Goal: Task Accomplishment & Management: Manage account settings

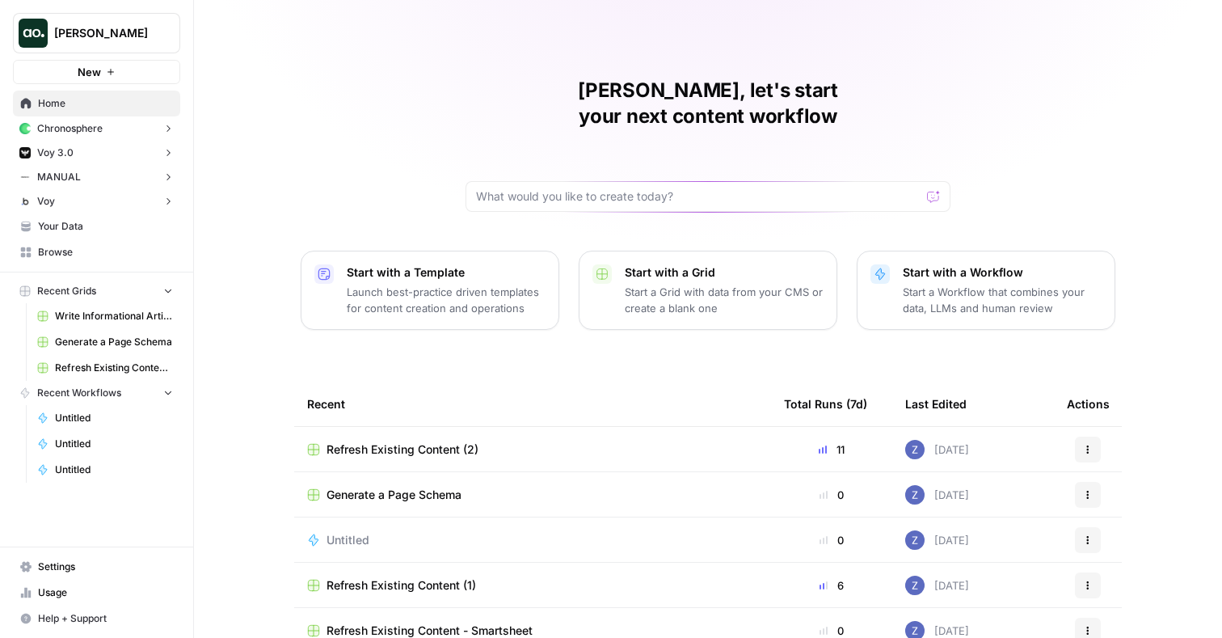
click at [95, 292] on span "Recent Grids" at bounding box center [66, 291] width 59 height 15
click at [107, 129] on button "Chronosphere" at bounding box center [96, 128] width 167 height 24
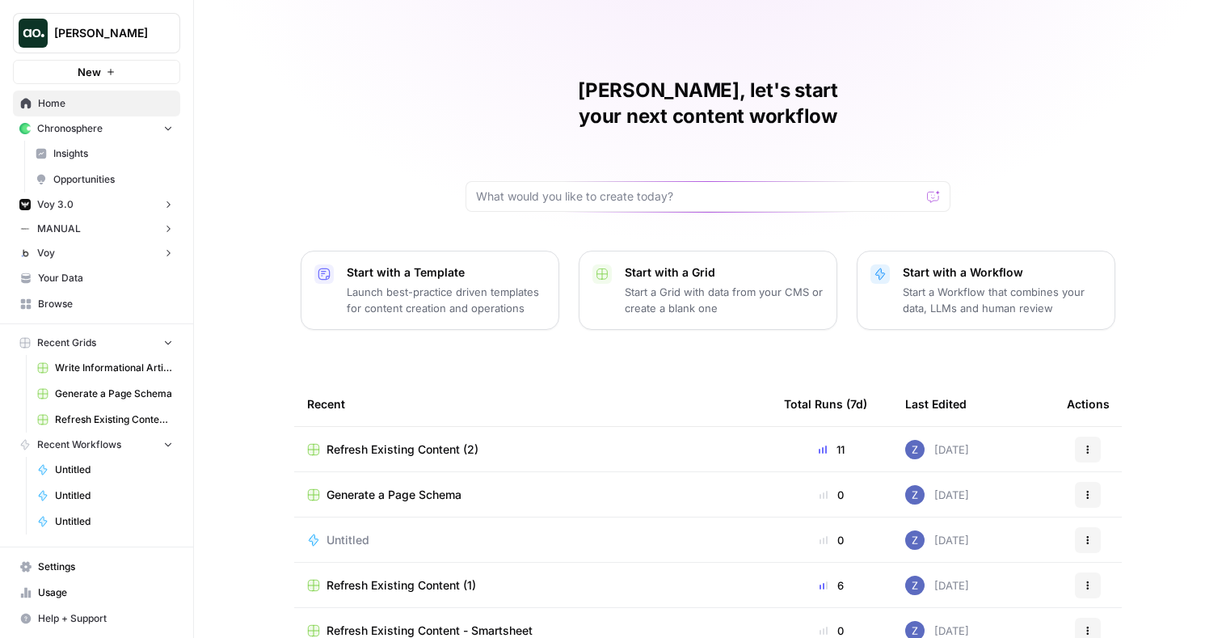
click at [103, 153] on span "Insights" at bounding box center [113, 153] width 120 height 15
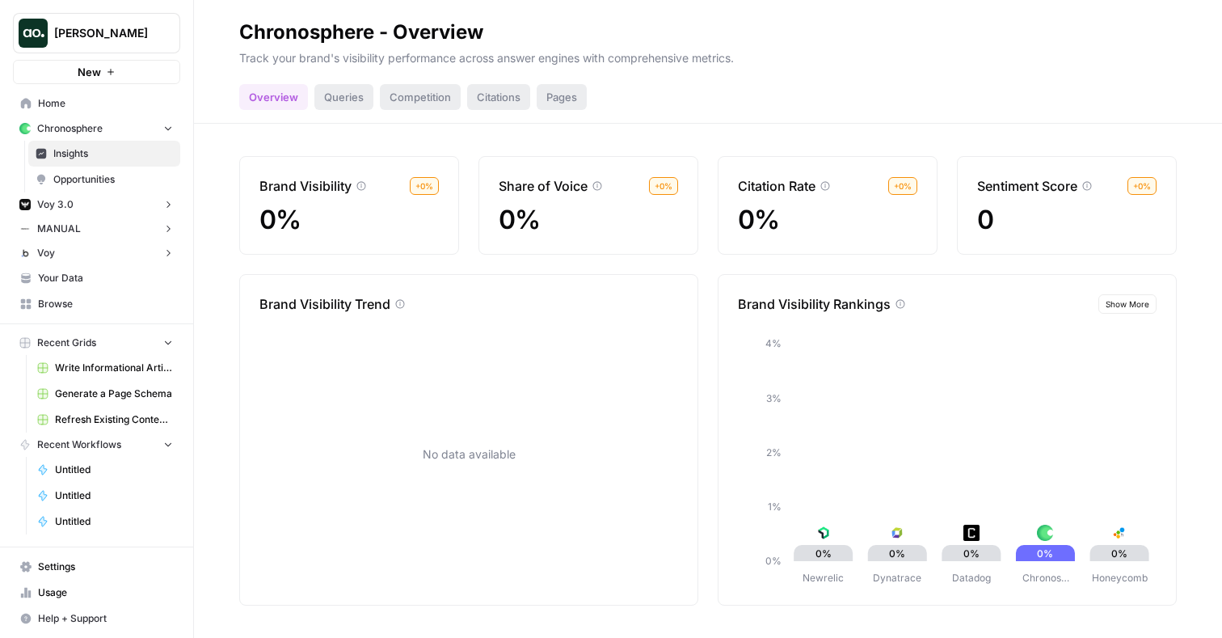
click at [102, 178] on span "Opportunities" at bounding box center [113, 179] width 120 height 15
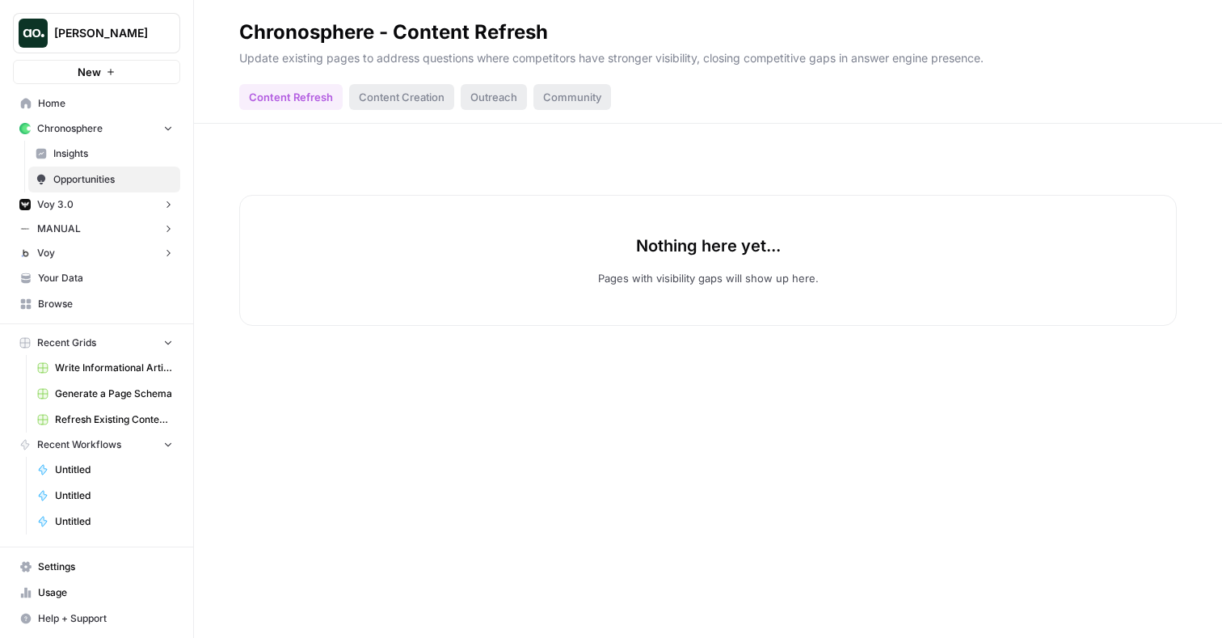
click at [99, 205] on button "Voy 3.0" at bounding box center [96, 204] width 167 height 24
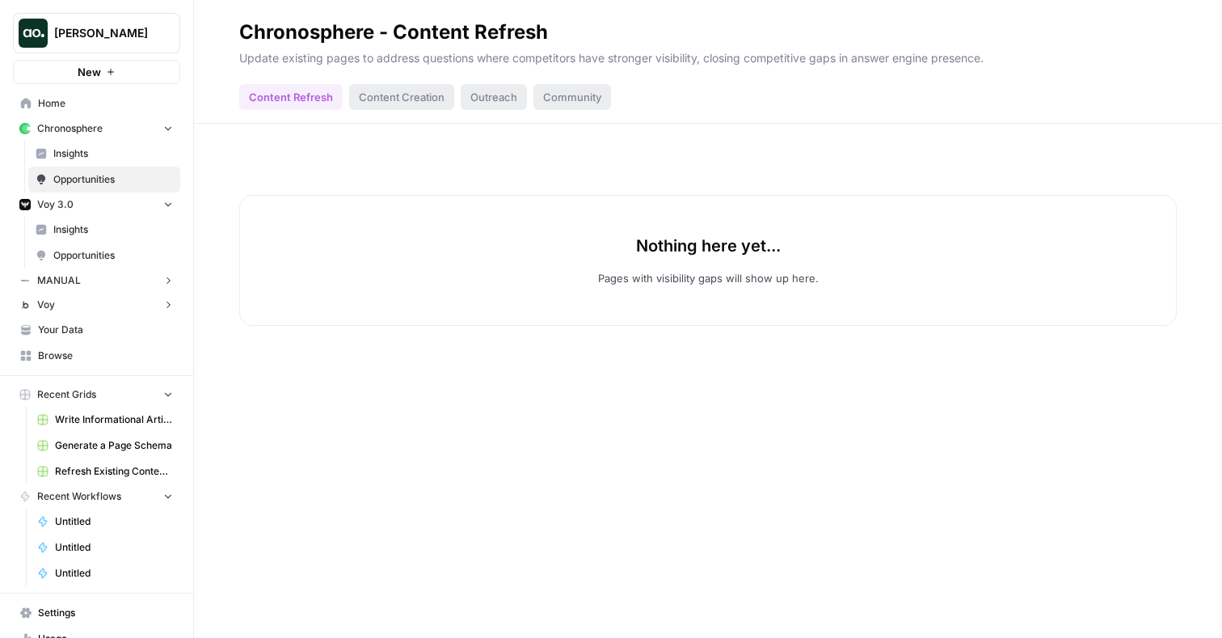
click at [98, 227] on span "Insights" at bounding box center [113, 229] width 120 height 15
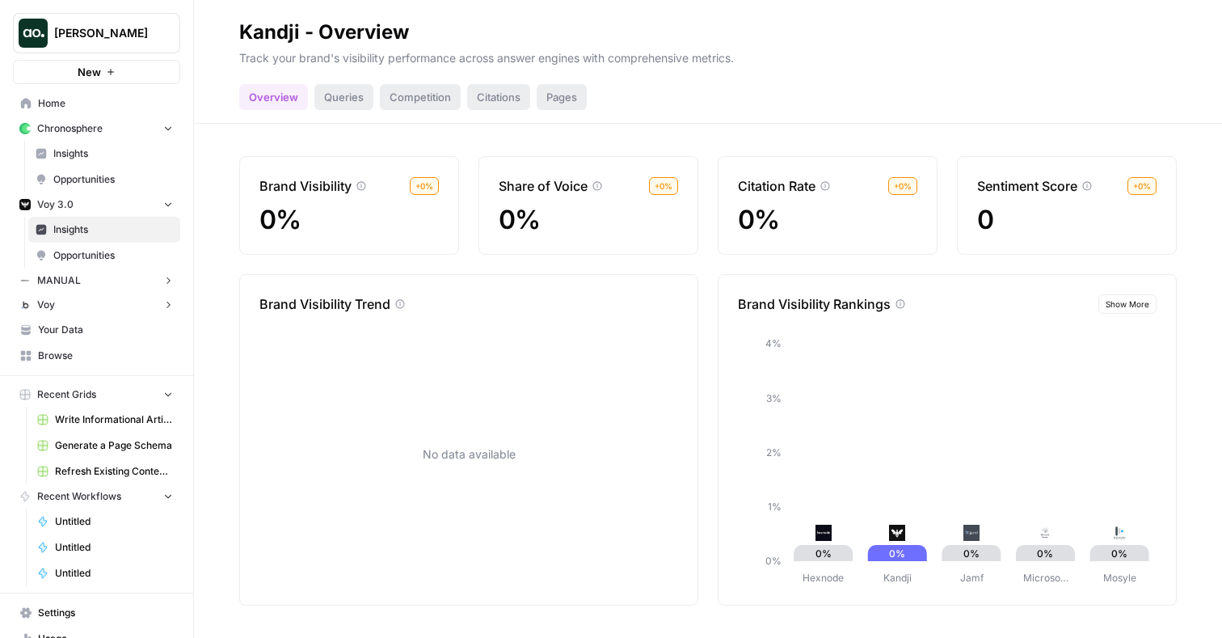
click at [100, 249] on span "Opportunities" at bounding box center [113, 255] width 120 height 15
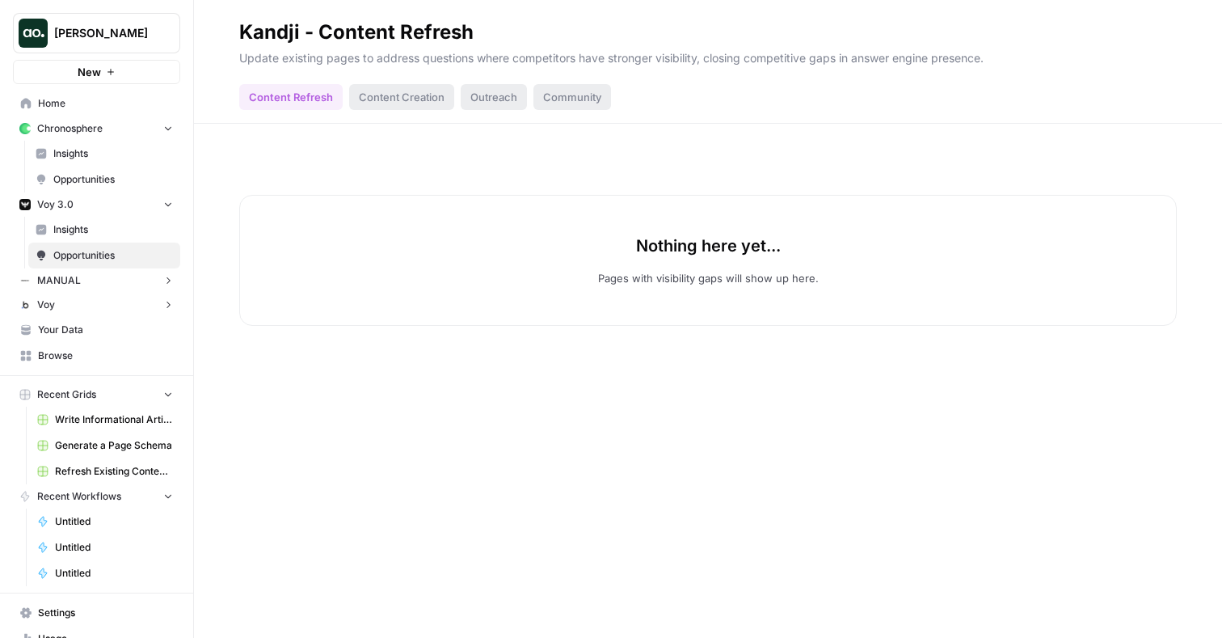
click at [87, 275] on button "MANUAL" at bounding box center [96, 280] width 167 height 24
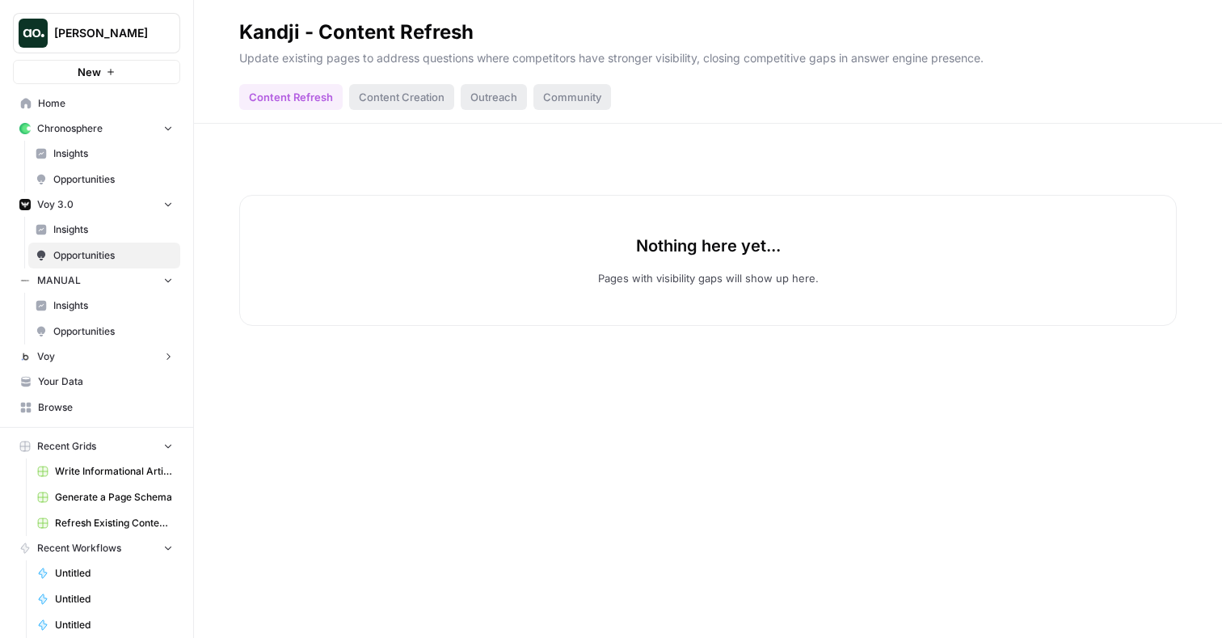
click at [86, 312] on span "Insights" at bounding box center [113, 305] width 120 height 15
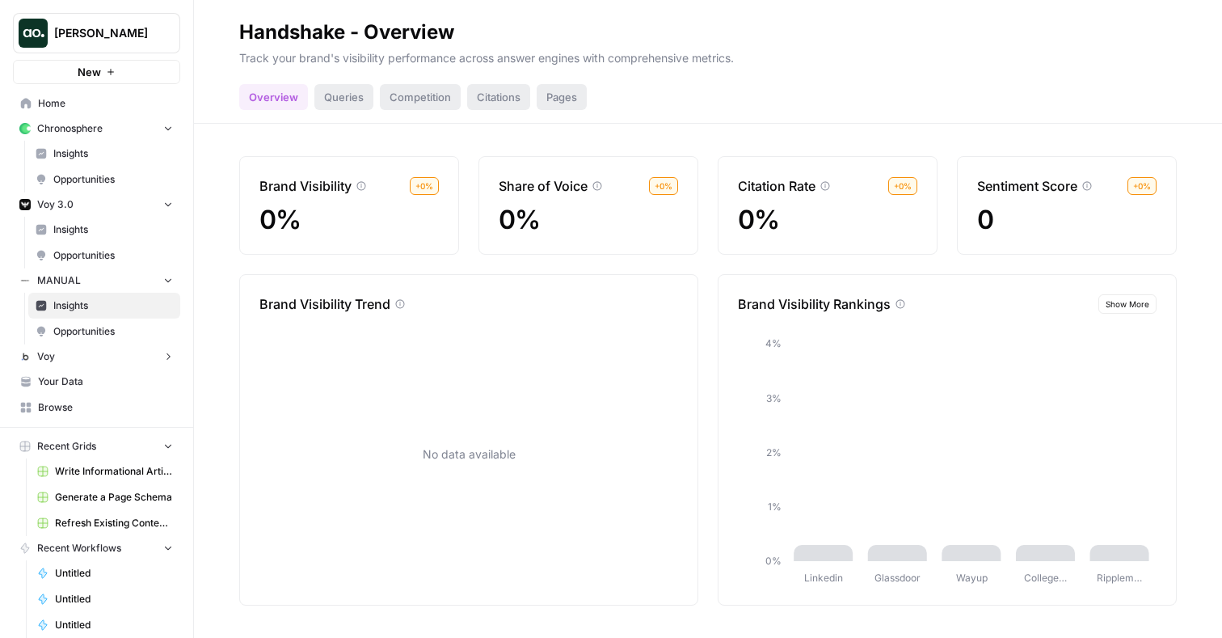
click at [97, 327] on span "Opportunities" at bounding box center [113, 331] width 120 height 15
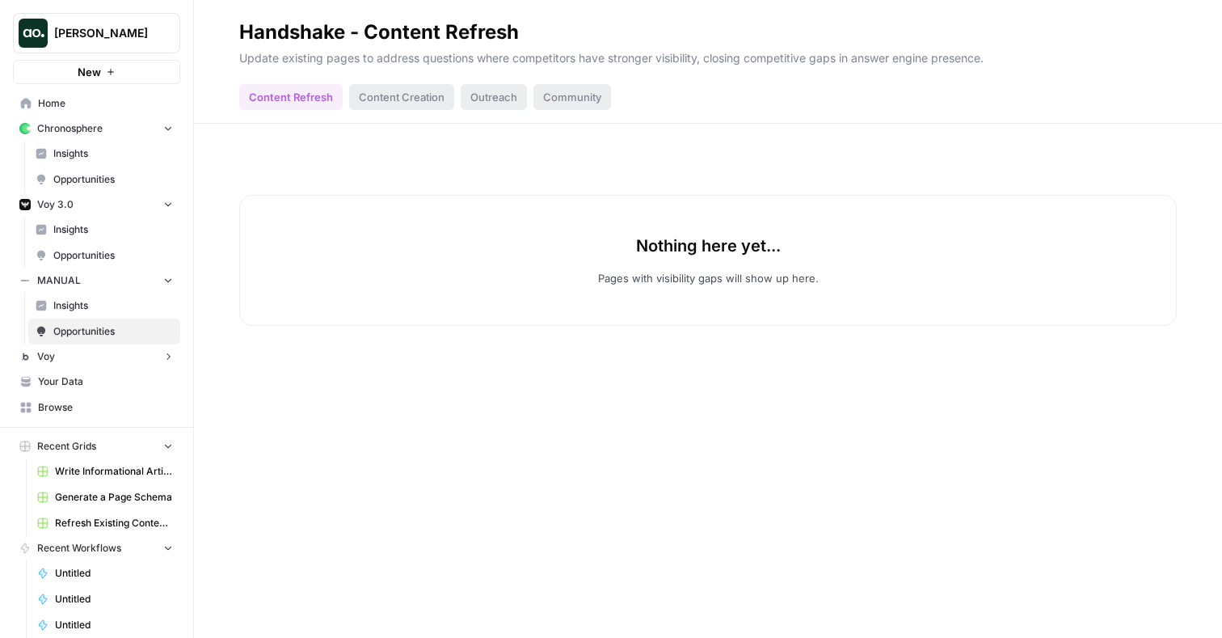
click at [89, 352] on button "Voy" at bounding box center [96, 356] width 167 height 24
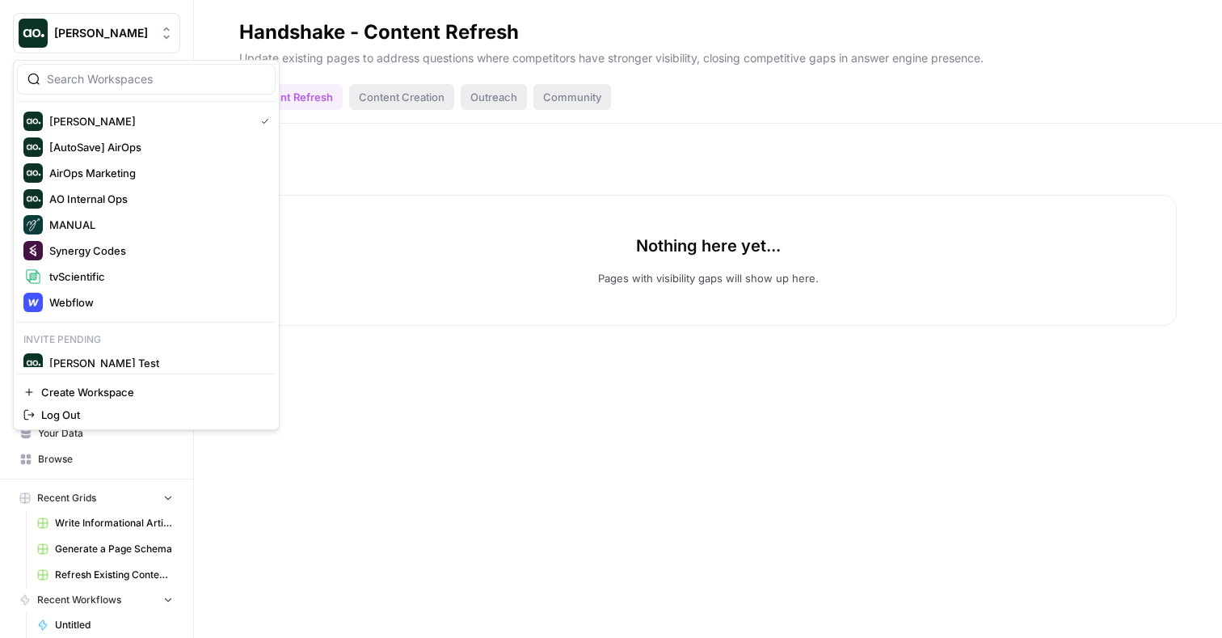
click at [108, 38] on span "Zoe Jessup" at bounding box center [103, 33] width 98 height 16
click at [84, 388] on span "Create Workspace" at bounding box center [151, 392] width 221 height 16
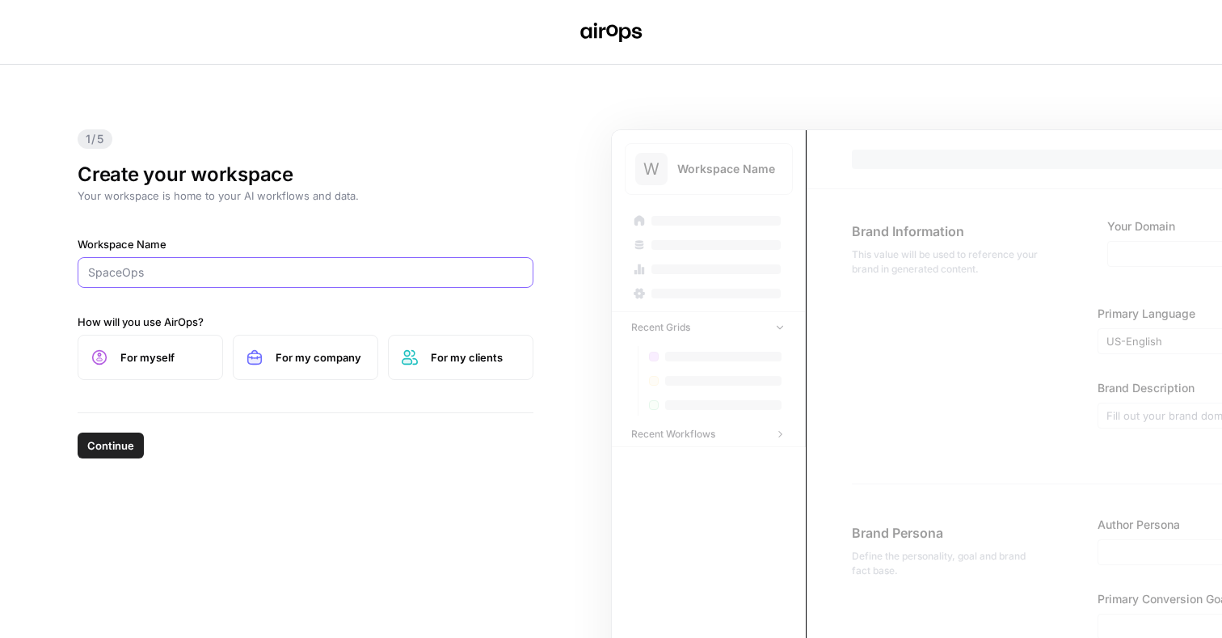
click at [256, 268] on input "Workspace Name" at bounding box center [305, 272] width 435 height 16
type input "AuditBoard"
click at [303, 355] on span "For my company" at bounding box center [320, 357] width 89 height 16
click at [119, 447] on span "Continue" at bounding box center [110, 445] width 47 height 16
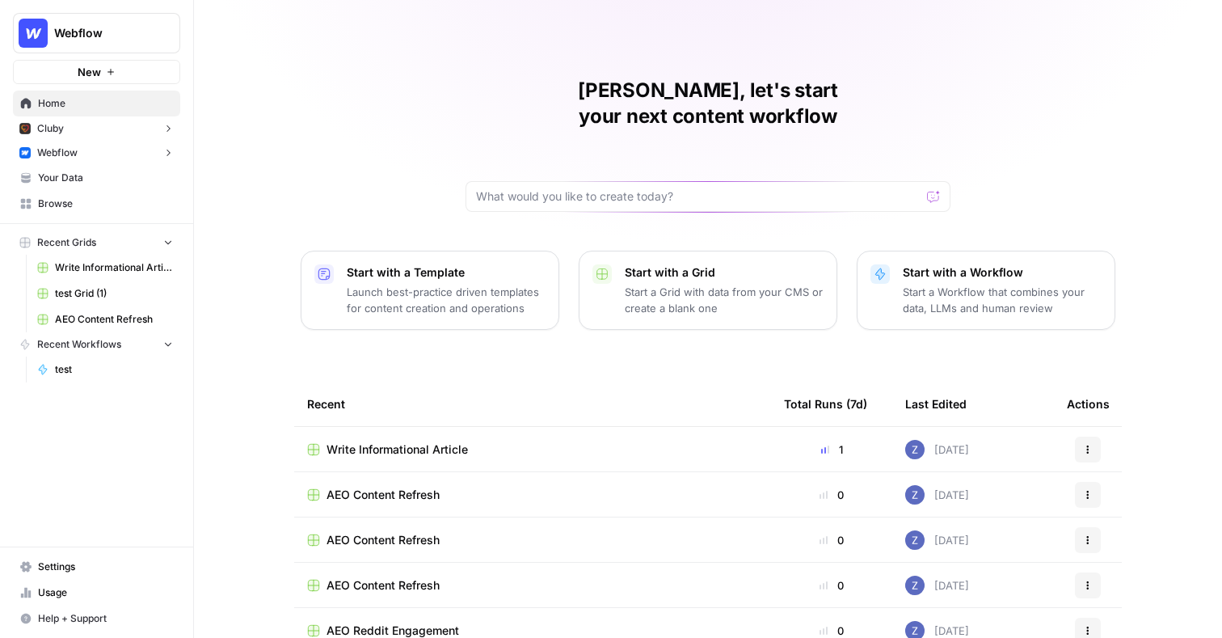
click at [123, 145] on button "Webflow" at bounding box center [96, 153] width 167 height 24
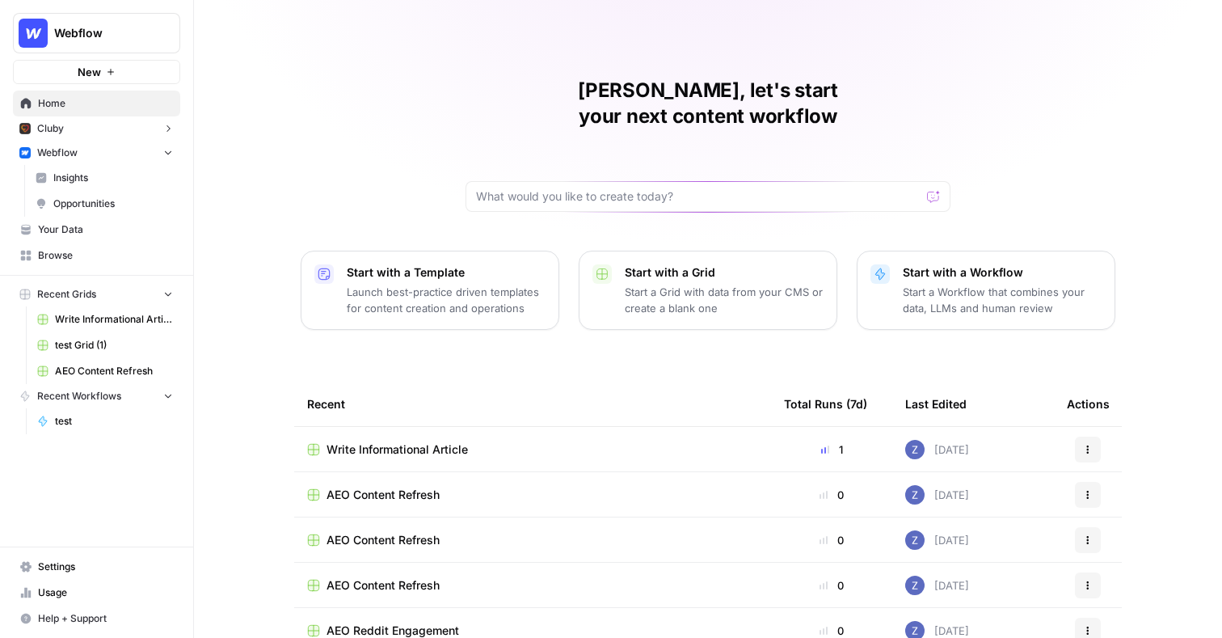
click at [68, 175] on span "Insights" at bounding box center [113, 178] width 120 height 15
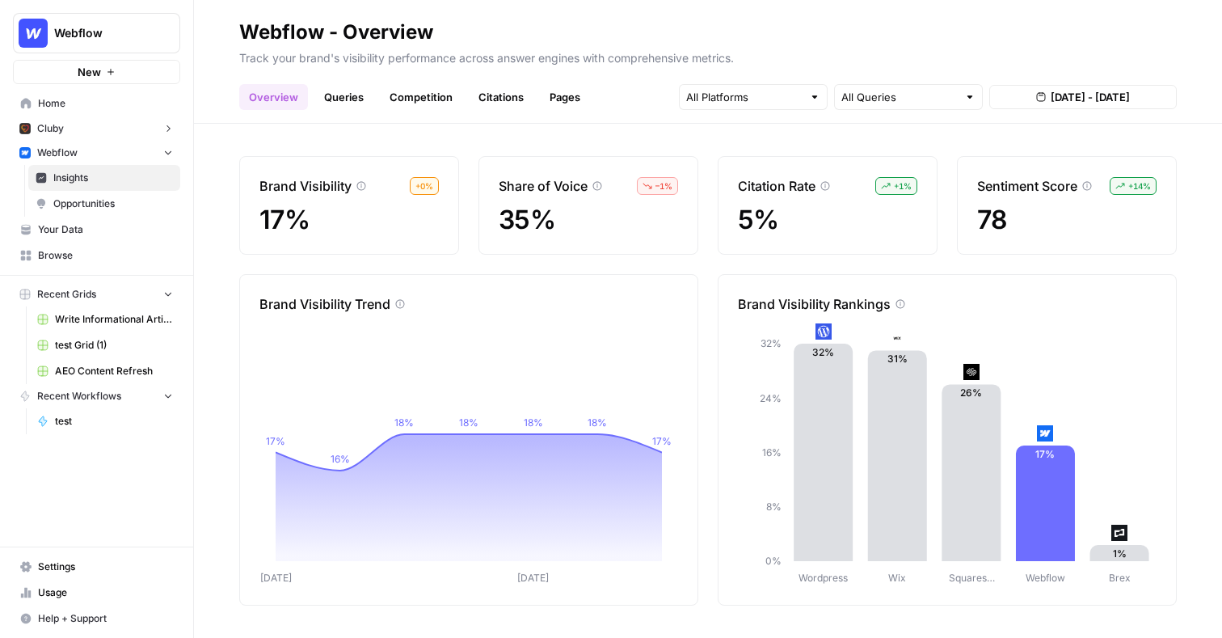
click at [344, 96] on link "Queries" at bounding box center [343, 97] width 59 height 26
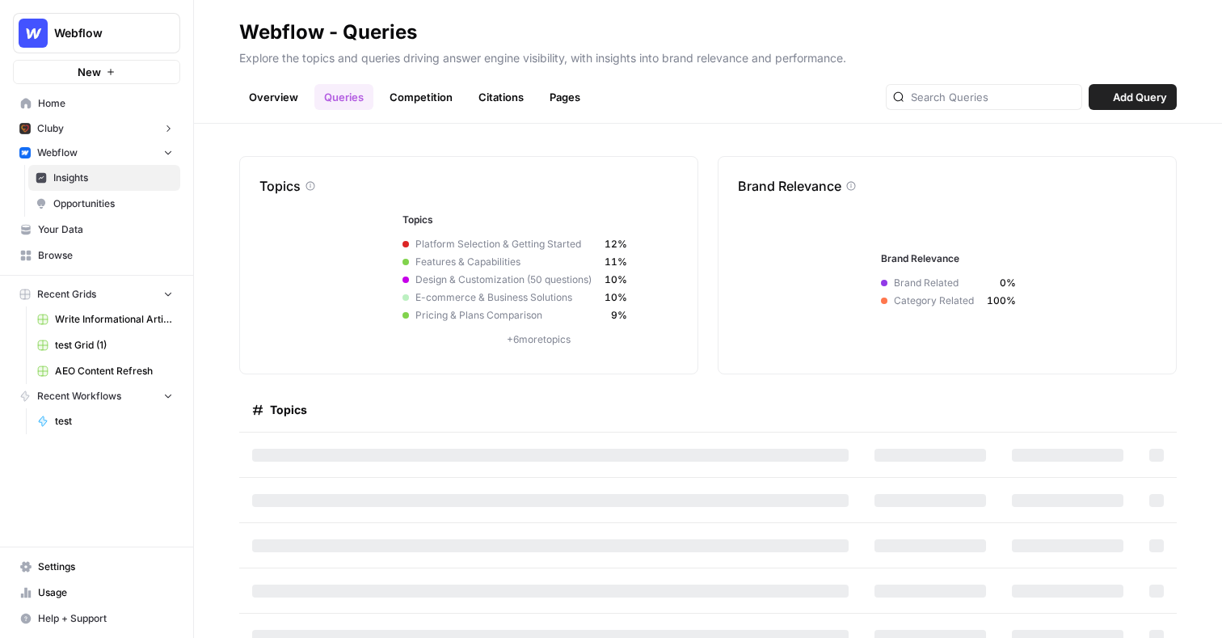
click at [445, 98] on link "Competition" at bounding box center [421, 97] width 82 height 26
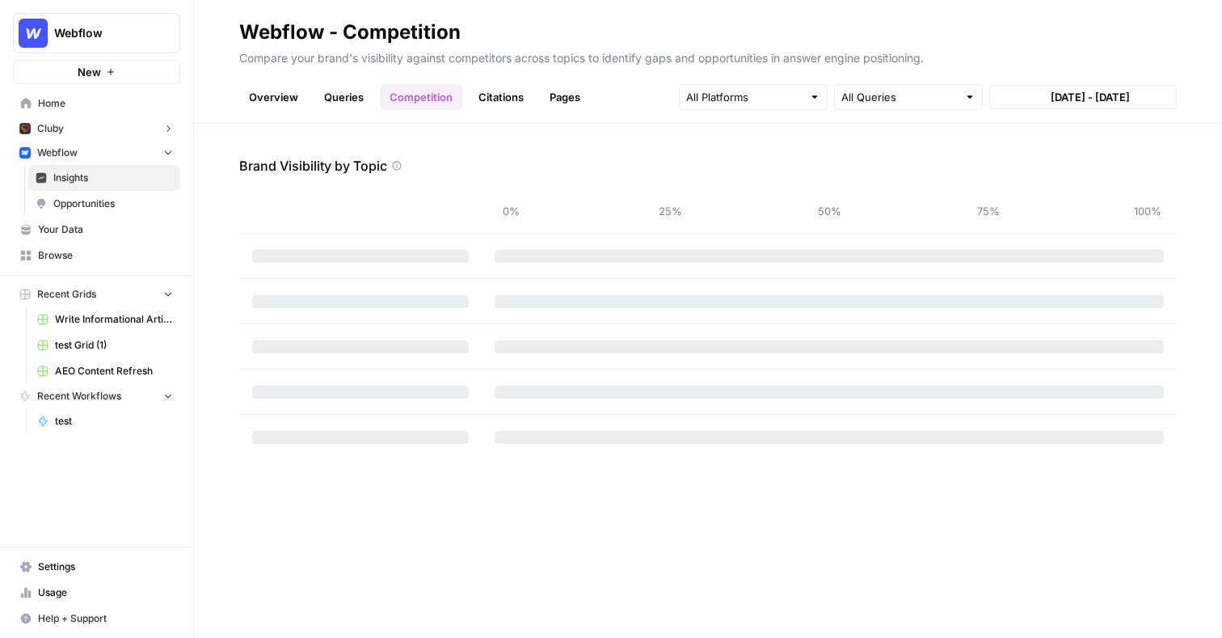
click at [504, 98] on link "Citations" at bounding box center [501, 97] width 65 height 26
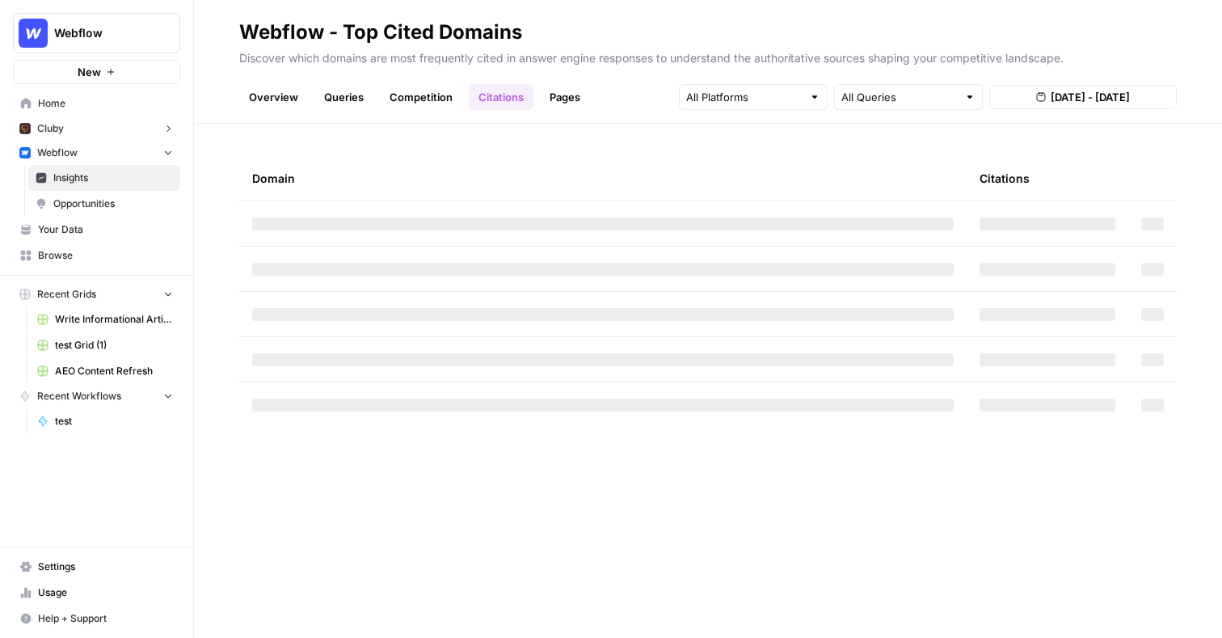
click at [570, 96] on link "Pages" at bounding box center [565, 97] width 50 height 26
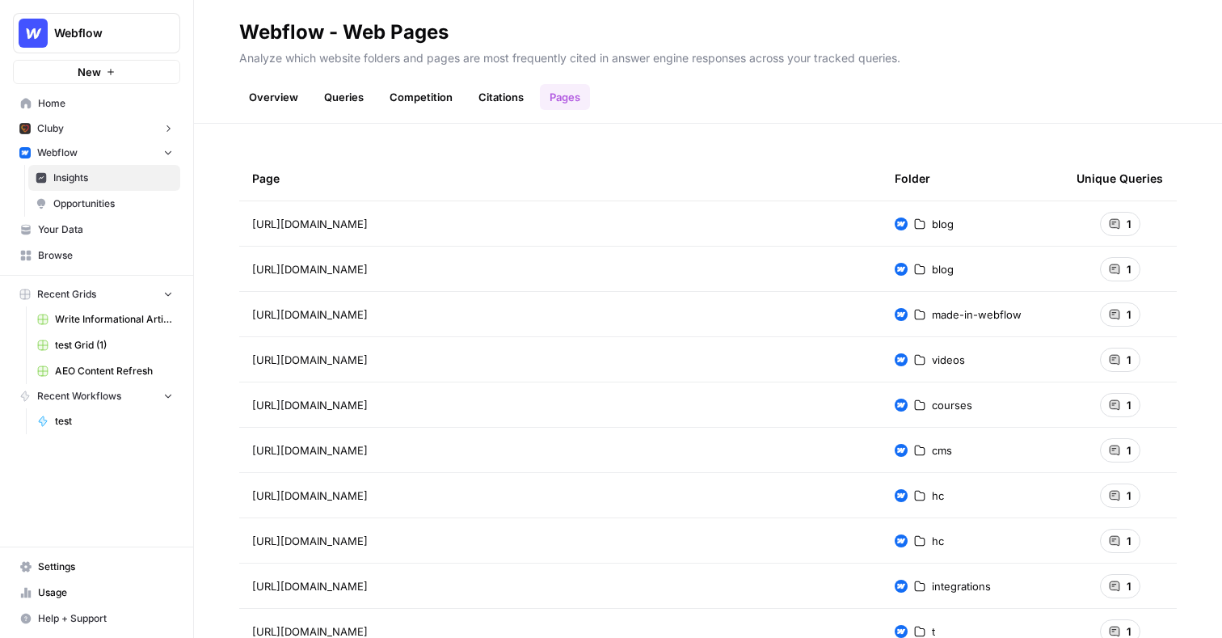
click at [108, 203] on span "Opportunities" at bounding box center [113, 203] width 120 height 15
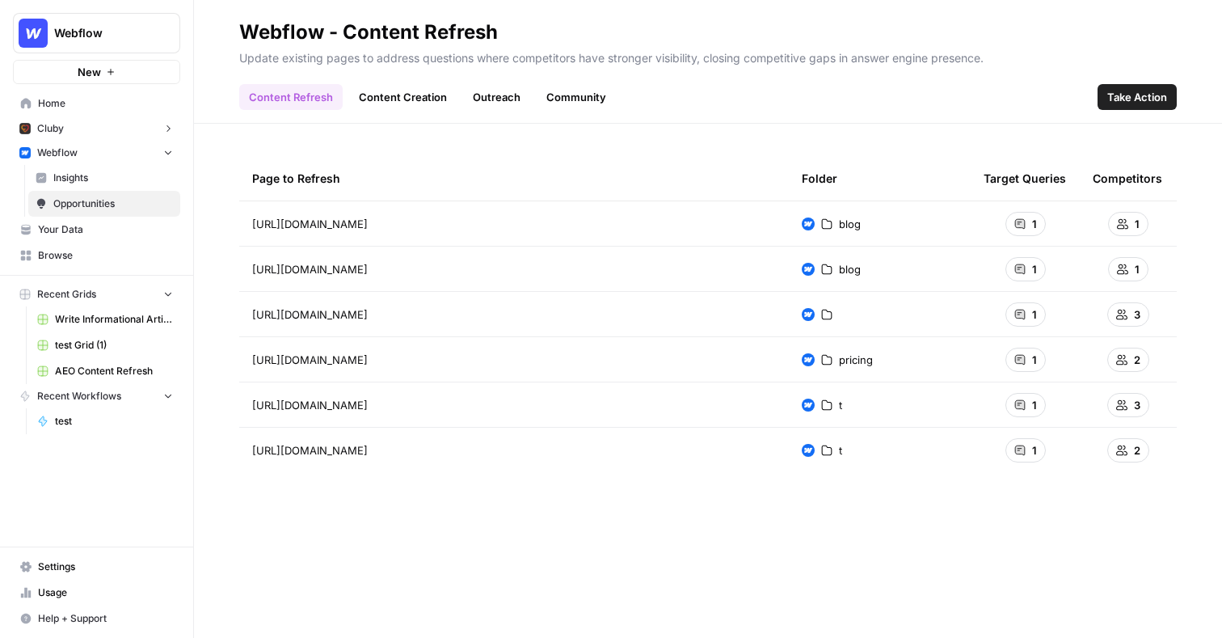
click at [1120, 92] on span "Take Action" at bounding box center [1137, 97] width 60 height 16
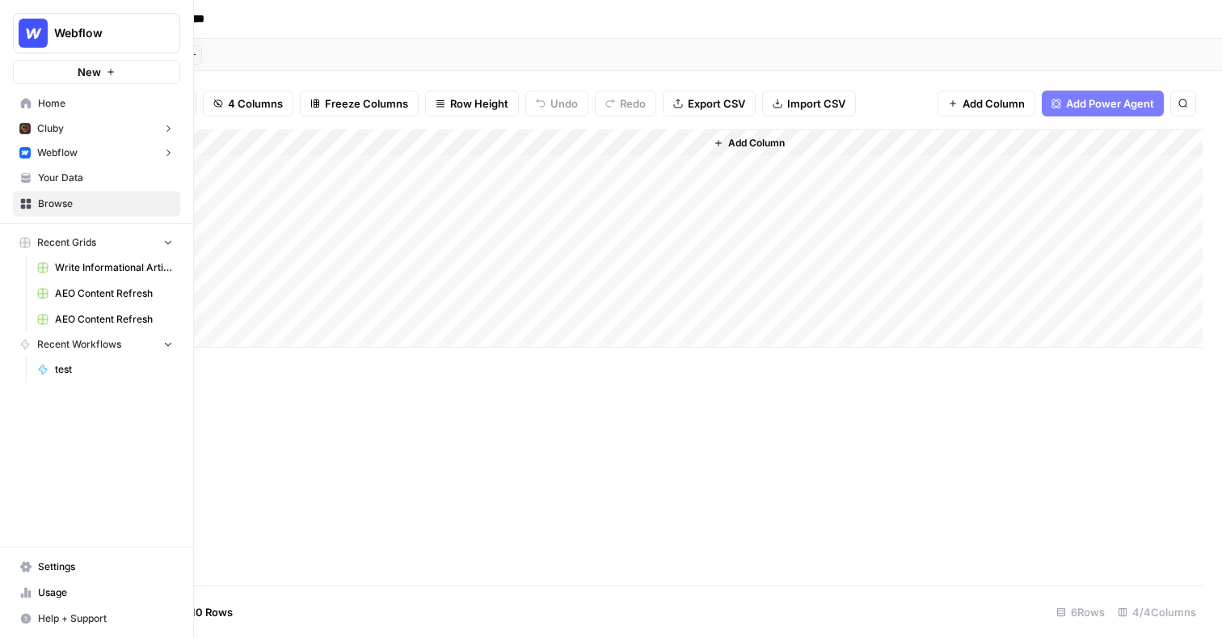
click at [69, 156] on span "Webflow" at bounding box center [57, 152] width 40 height 15
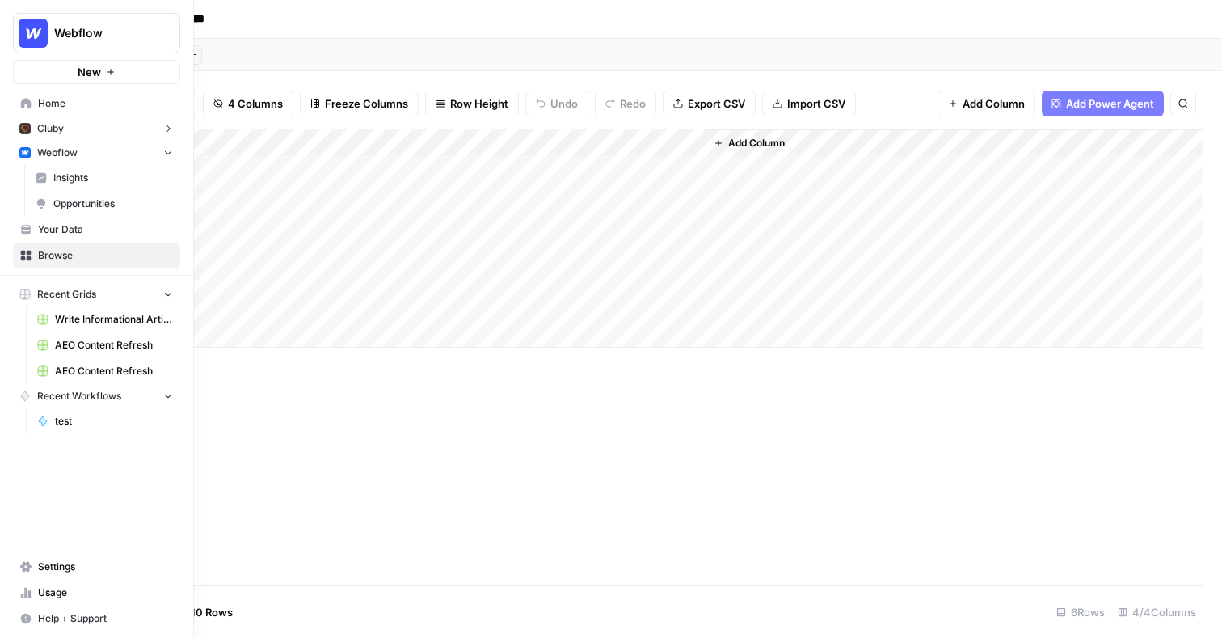
click at [90, 194] on link "Opportunities" at bounding box center [104, 204] width 152 height 26
